Goal: Task Accomplishment & Management: Manage account settings

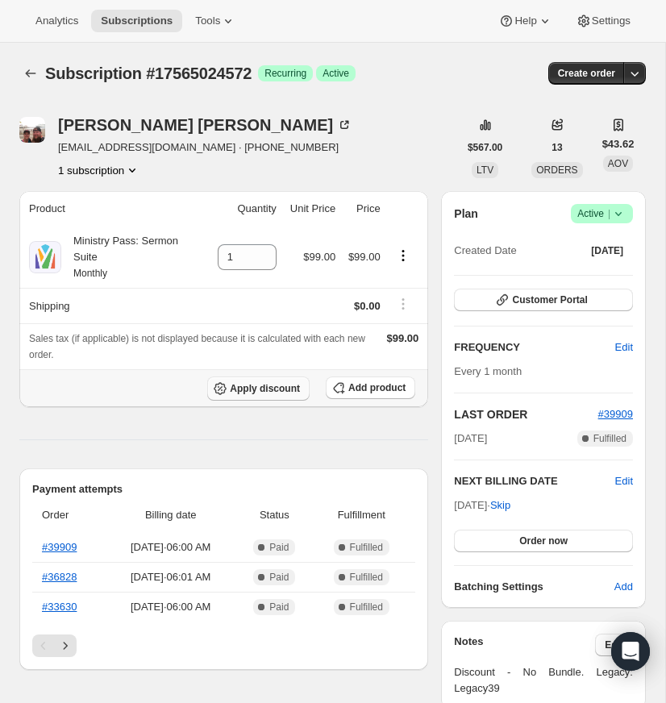
click at [254, 387] on span "Apply discount" at bounding box center [265, 388] width 70 height 13
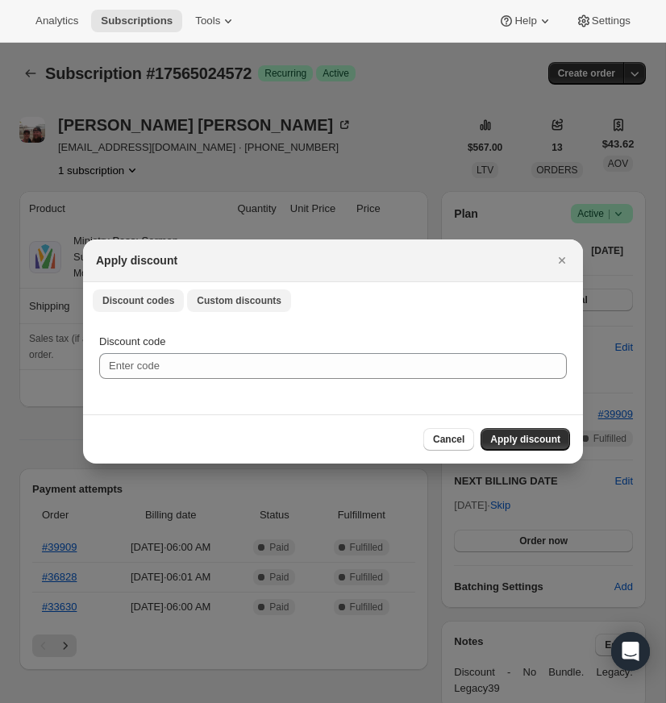
click at [252, 302] on span "Custom discounts" at bounding box center [239, 300] width 85 height 13
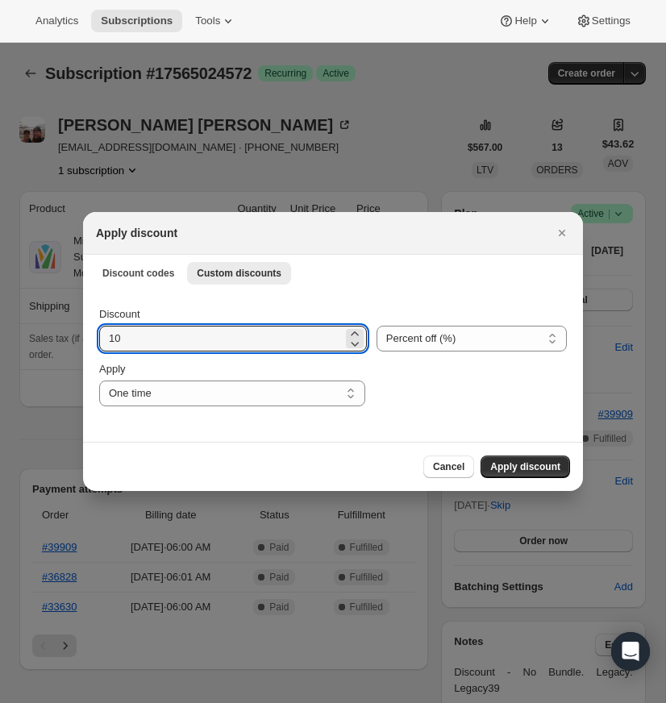
drag, startPoint x: 123, startPoint y: 339, endPoint x: 89, endPoint y: 339, distance: 33.1
click at [97, 338] on div "Discount 10 Percent off (%) Amount off ($) Percent off (%) Apply One time Speci…" at bounding box center [333, 366] width 500 height 152
type input "30"
click at [414, 343] on select "Percent off (%) Amount off ($)" at bounding box center [471, 339] width 190 height 26
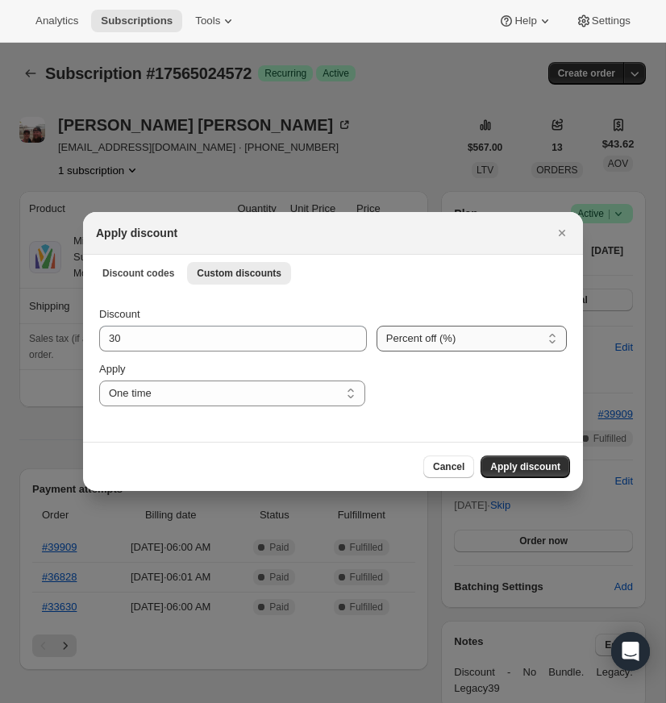
select select "fixed"
click at [376, 326] on select "Percent off (%) Amount off ($)" at bounding box center [471, 339] width 190 height 26
click at [353, 391] on select "One time Specify instances... Indefinitely" at bounding box center [232, 393] width 266 height 26
select select "indefinitely"
click at [99, 380] on select "One time Specify instances... Indefinitely" at bounding box center [232, 393] width 266 height 26
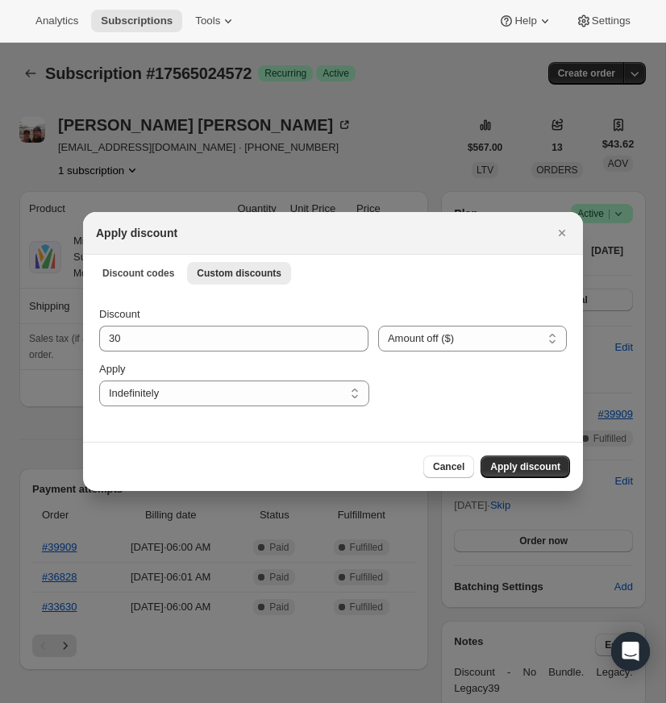
drag, startPoint x: 530, startPoint y: 461, endPoint x: 501, endPoint y: 462, distance: 29.0
click at [530, 461] on span "Apply discount" at bounding box center [525, 466] width 70 height 13
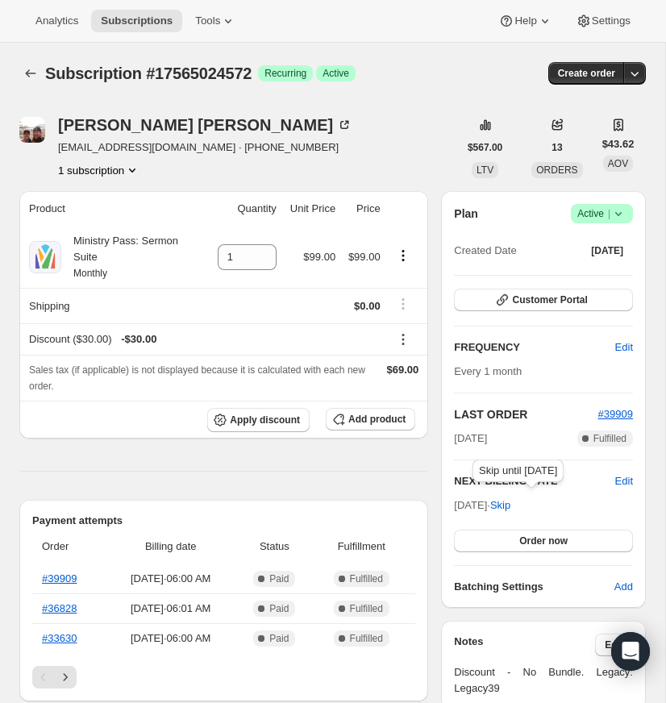
click at [510, 503] on span "Skip" at bounding box center [500, 505] width 20 height 16
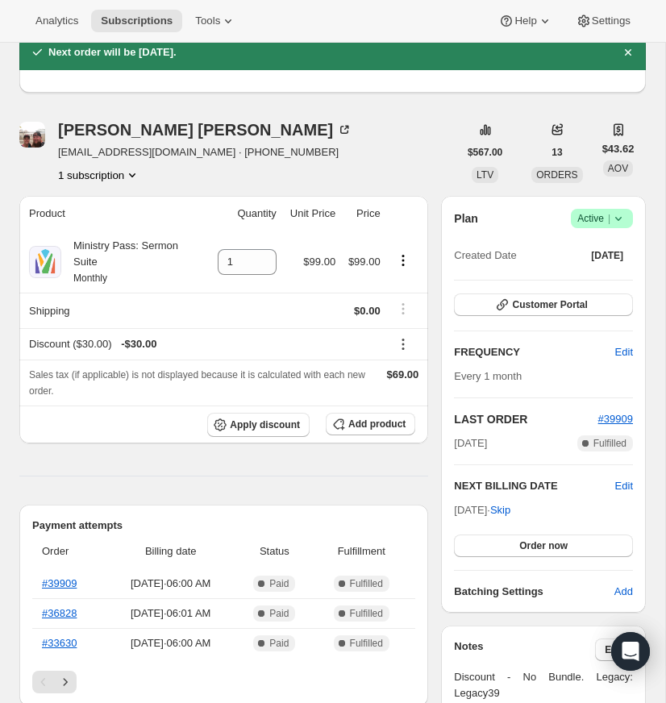
scroll to position [122, 0]
